Goal: Task Accomplishment & Management: Complete application form

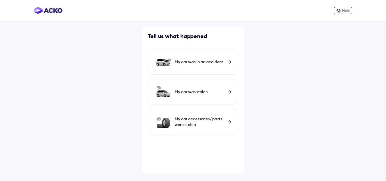
click at [213, 68] on div "My car was in an accident" at bounding box center [193, 61] width 90 height 25
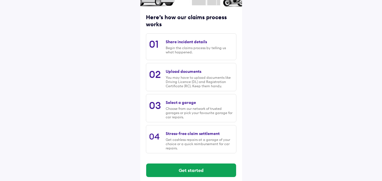
scroll to position [72, 0]
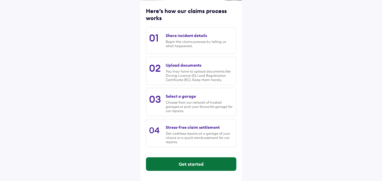
click at [202, 165] on button "Get started" at bounding box center [191, 164] width 90 height 14
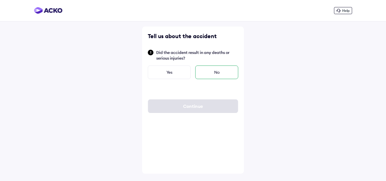
click at [208, 71] on div "No" at bounding box center [216, 73] width 43 height 14
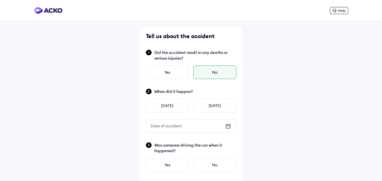
scroll to position [28, 0]
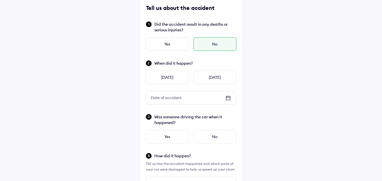
click at [177, 98] on div "Date of accident" at bounding box center [166, 98] width 40 height 10
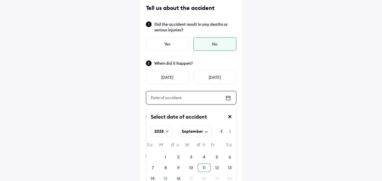
click at [203, 166] on div "11" at bounding box center [204, 168] width 3 height 6
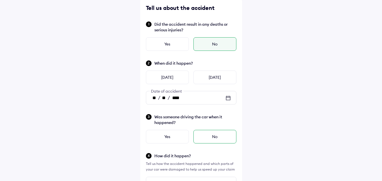
click at [203, 135] on div "No" at bounding box center [214, 137] width 43 height 14
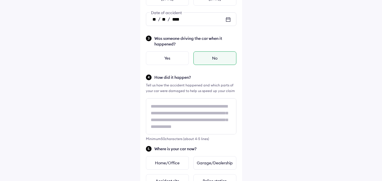
scroll to position [113, 0]
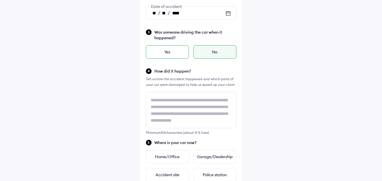
click at [180, 53] on div "Yes" at bounding box center [167, 52] width 43 height 14
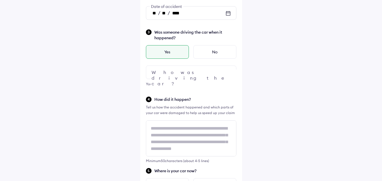
click at [183, 71] on div at bounding box center [191, 73] width 90 height 14
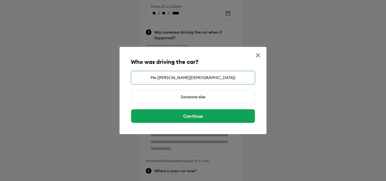
click at [211, 81] on div "Me ([PERSON_NAME][DEMOGRAPHIC_DATA])" at bounding box center [193, 78] width 124 height 14
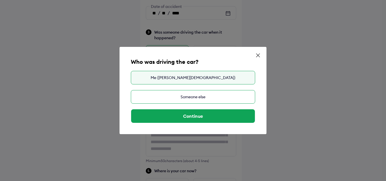
click at [189, 95] on div "Someone else" at bounding box center [193, 97] width 124 height 14
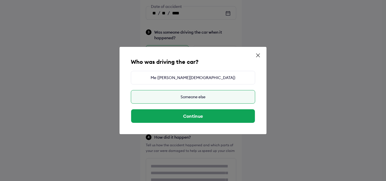
click at [205, 96] on div "Someone else" at bounding box center [193, 97] width 124 height 14
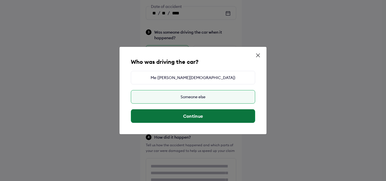
click at [205, 114] on button "Continue" at bounding box center [193, 116] width 124 height 14
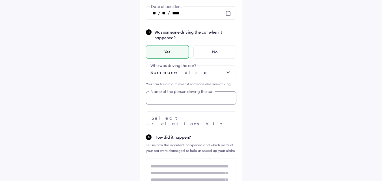
click at [199, 99] on div "Was someone driving the car when it happened? Yes No Someone else Who was drivi…" at bounding box center [191, 77] width 90 height 96
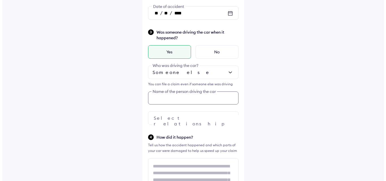
scroll to position [121, 0]
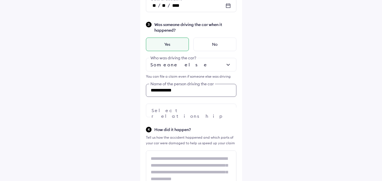
type input "**********"
click at [203, 113] on div at bounding box center [191, 111] width 90 height 14
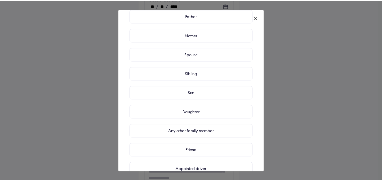
scroll to position [57, 0]
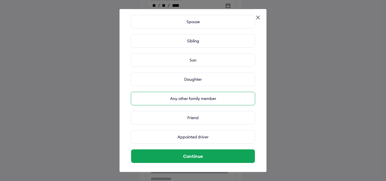
click at [194, 100] on div "Any other family member" at bounding box center [193, 99] width 124 height 14
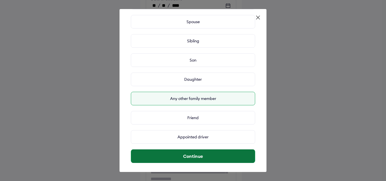
click at [191, 156] on button "Continue" at bounding box center [193, 156] width 124 height 14
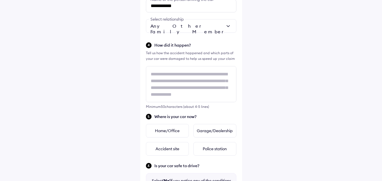
scroll to position [205, 0]
drag, startPoint x: 191, startPoint y: 45, endPoint x: 155, endPoint y: 45, distance: 35.3
click at [155, 45] on span "How did it happen?" at bounding box center [195, 45] width 82 height 6
copy span "How did it happen?"
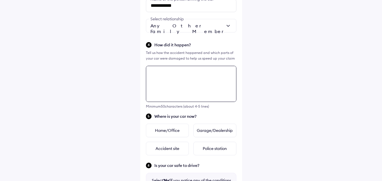
click at [185, 88] on div "**********" at bounding box center [191, 69] width 102 height 496
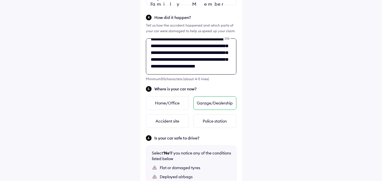
scroll to position [243, 0]
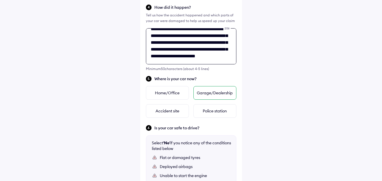
type textarea "**********"
click at [218, 94] on div "Garage/Dealership" at bounding box center [214, 93] width 43 height 14
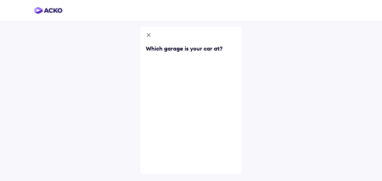
scroll to position [0, 0]
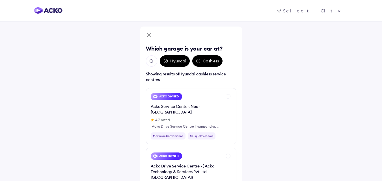
click at [176, 62] on div "Hyundai" at bounding box center [175, 60] width 30 height 11
click at [153, 61] on img "Open search" at bounding box center [151, 61] width 5 height 5
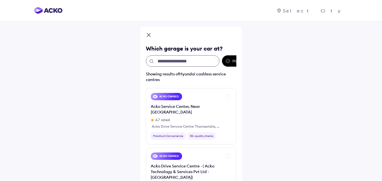
click at [174, 58] on input "text" at bounding box center [182, 60] width 73 height 11
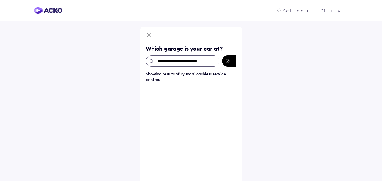
type input "**********"
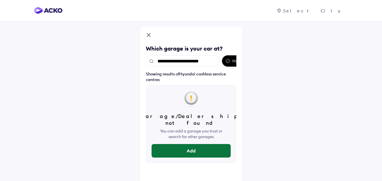
click at [182, 144] on button "Add" at bounding box center [190, 151] width 79 height 14
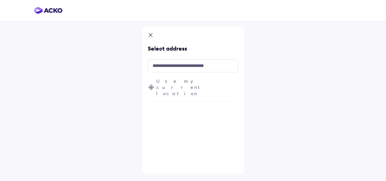
click at [183, 82] on span "Use my current location" at bounding box center [197, 87] width 82 height 19
click at [177, 69] on input "text" at bounding box center [193, 65] width 90 height 13
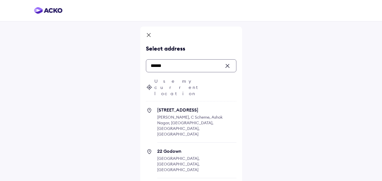
click at [170, 148] on span "22 Godown" at bounding box center [196, 151] width 79 height 6
type input "******"
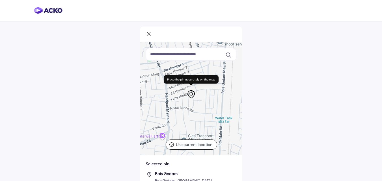
click at [182, 146] on p "Use current location" at bounding box center [195, 145] width 38 height 6
click at [190, 79] on rect at bounding box center [191, 79] width 55 height 8
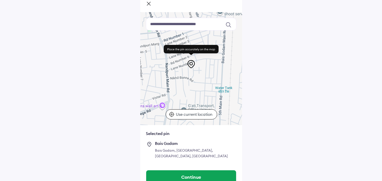
scroll to position [33, 0]
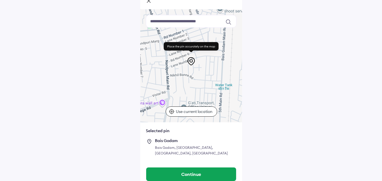
click at [176, 142] on div "Bais Godam" at bounding box center [195, 140] width 81 height 5
click at [195, 45] on rect at bounding box center [191, 46] width 55 height 8
click at [190, 64] on icon at bounding box center [190, 62] width 7 height 8
click at [192, 61] on icon at bounding box center [191, 61] width 9 height 9
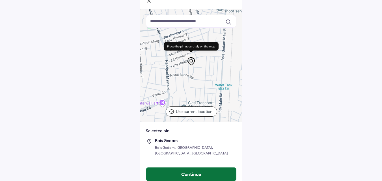
click at [188, 172] on button "Continue" at bounding box center [191, 175] width 90 height 14
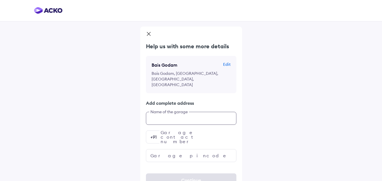
scroll to position [0, 0]
click at [167, 112] on input "text" at bounding box center [191, 118] width 90 height 13
type input "**********"
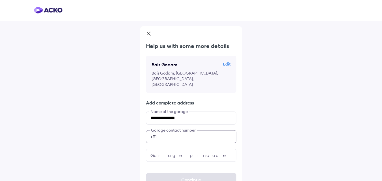
click at [175, 130] on input "number" at bounding box center [191, 136] width 90 height 13
type input "**********"
click at [198, 149] on input "text" at bounding box center [191, 155] width 90 height 13
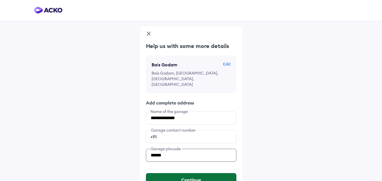
type input "******"
click at [205, 173] on button "Continue" at bounding box center [191, 180] width 90 height 14
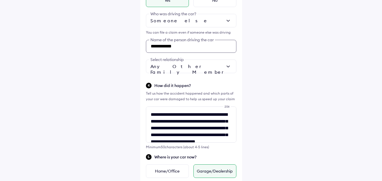
click at [162, 44] on div "**********" at bounding box center [191, 25] width 90 height 96
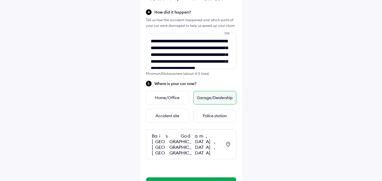
scroll to position [254, 0]
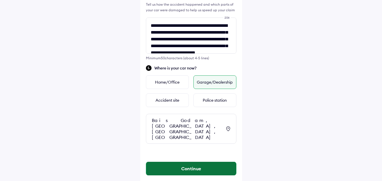
type input "**********"
click at [181, 162] on button "Continue" at bounding box center [191, 169] width 90 height 14
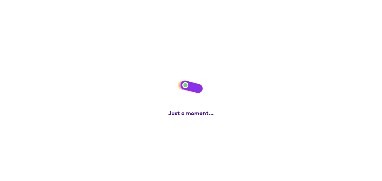
scroll to position [0, 0]
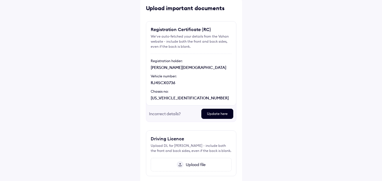
scroll to position [57, 0]
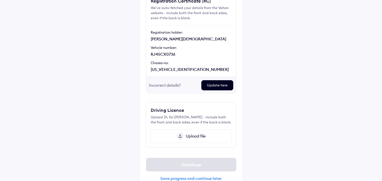
click at [187, 138] on span "Upload file" at bounding box center [194, 136] width 22 height 5
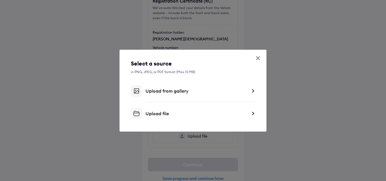
click at [169, 91] on div "Upload from gallery" at bounding box center [197, 91] width 102 height 6
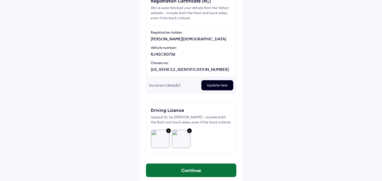
click at [175, 167] on button "Continue" at bounding box center [191, 171] width 90 height 14
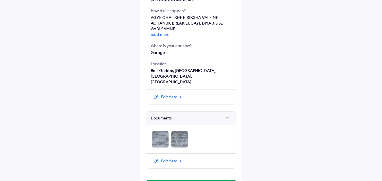
scroll to position [238, 0]
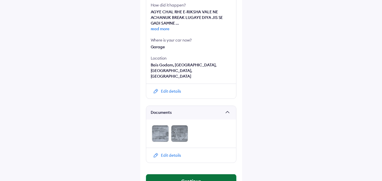
click at [196, 174] on button "Continue" at bounding box center [191, 181] width 90 height 14
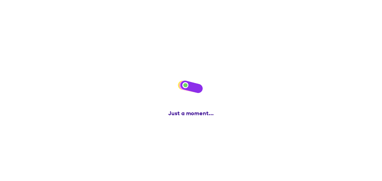
scroll to position [0, 0]
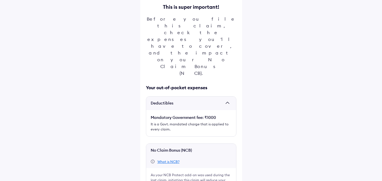
scroll to position [71, 0]
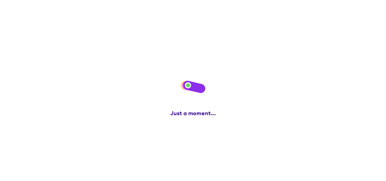
scroll to position [0, 0]
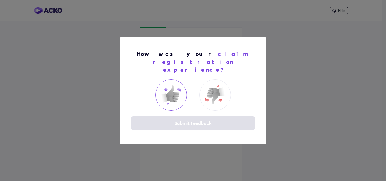
click at [169, 92] on img at bounding box center [171, 95] width 23 height 23
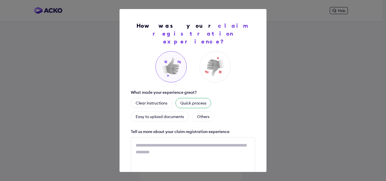
click at [197, 98] on div "Quick process" at bounding box center [193, 103] width 36 height 10
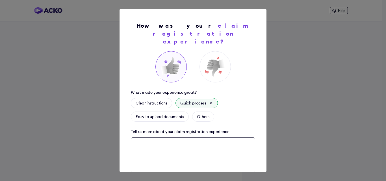
click at [193, 143] on textarea at bounding box center [193, 155] width 124 height 36
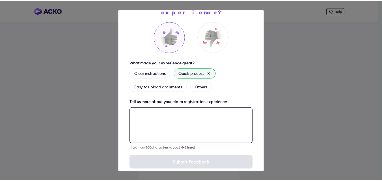
scroll to position [33, 0]
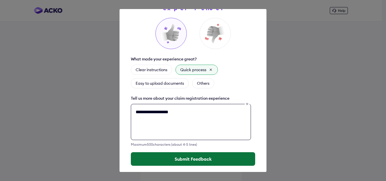
type textarea "**********"
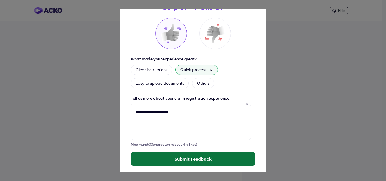
click at [207, 152] on button "Submit Feedback" at bounding box center [193, 159] width 124 height 14
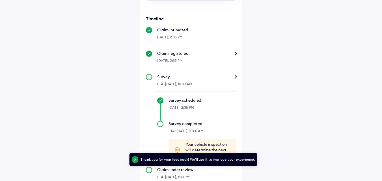
scroll to position [191, 0]
